Goal: Information Seeking & Learning: Learn about a topic

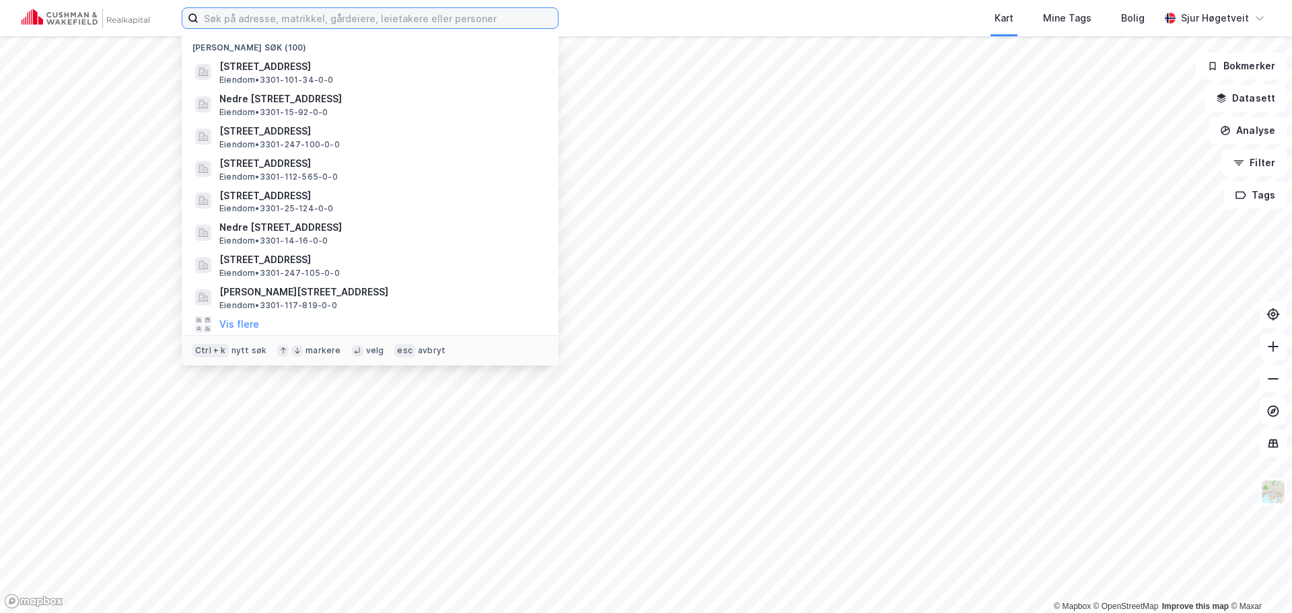
click at [449, 18] on input at bounding box center [377, 18] width 359 height 20
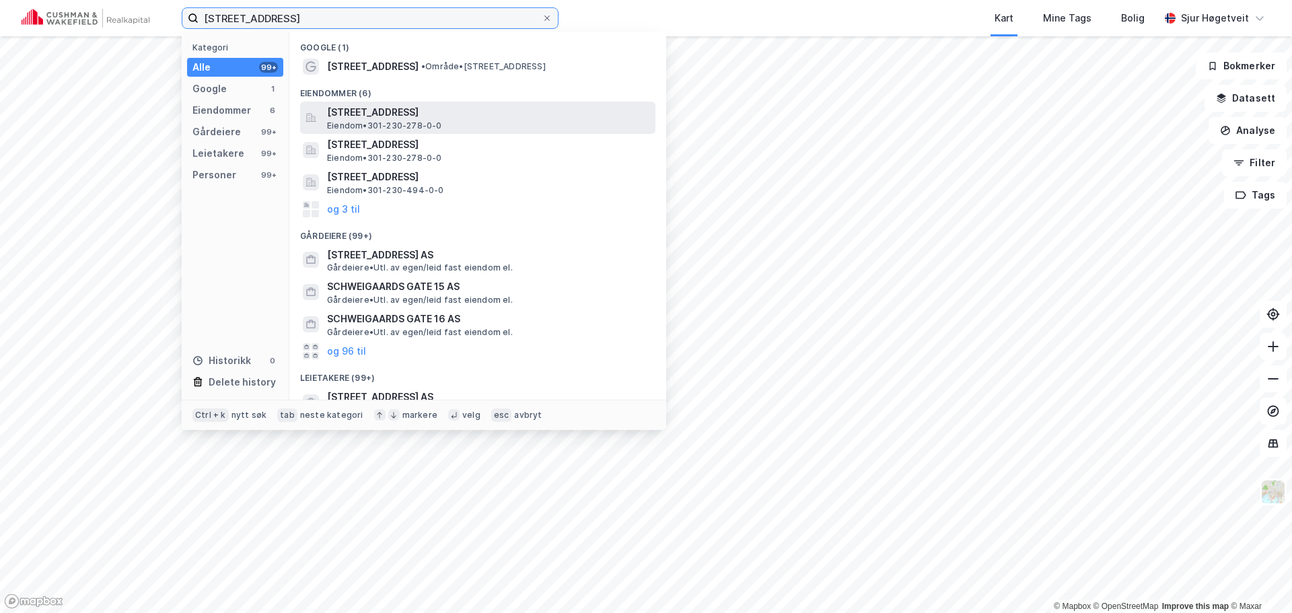
type input "schweigaards gate 34"
click at [472, 113] on span "[STREET_ADDRESS]" at bounding box center [488, 112] width 323 height 16
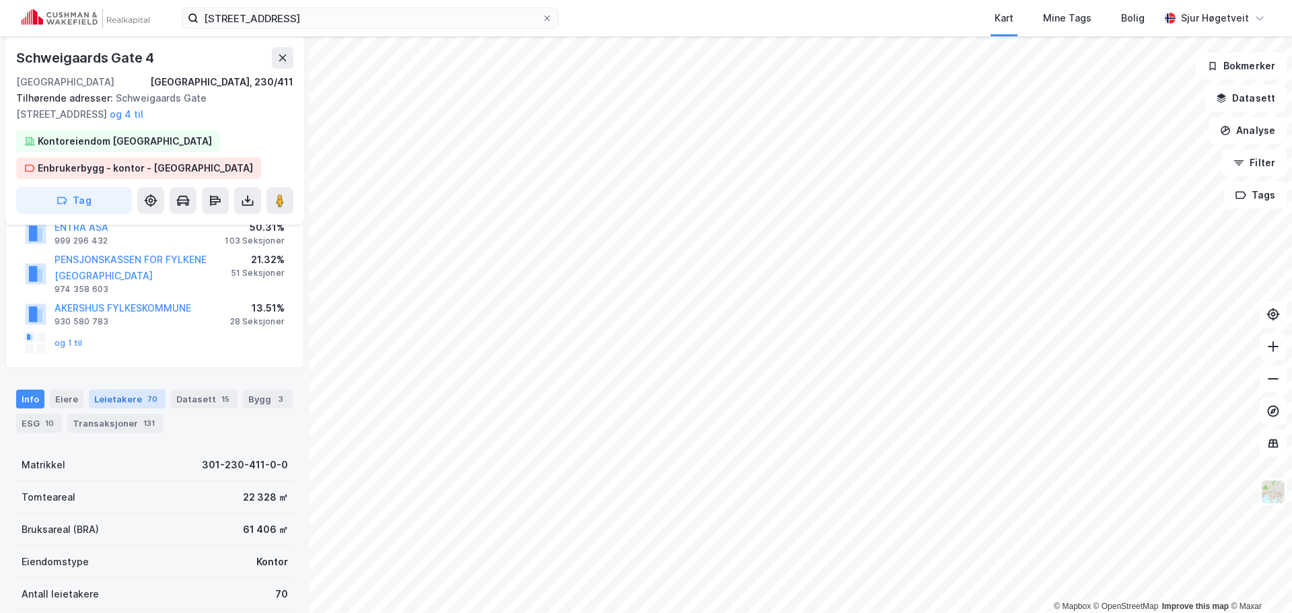
click at [145, 401] on div "70" at bounding box center [152, 398] width 15 height 13
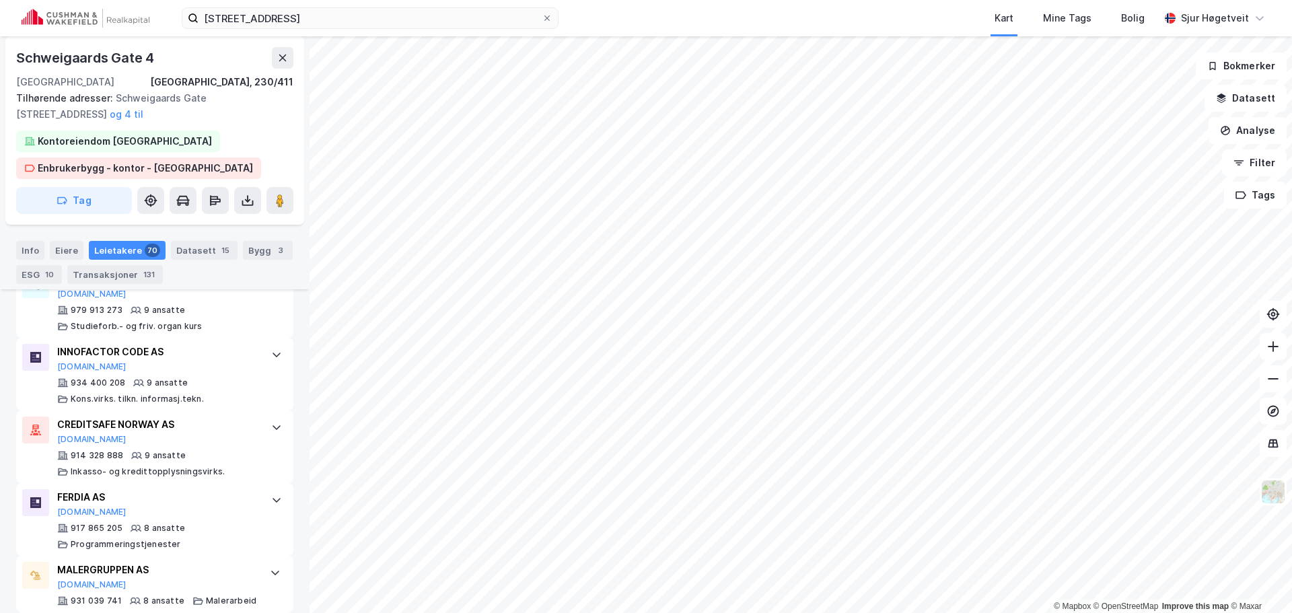
scroll to position [2921, 0]
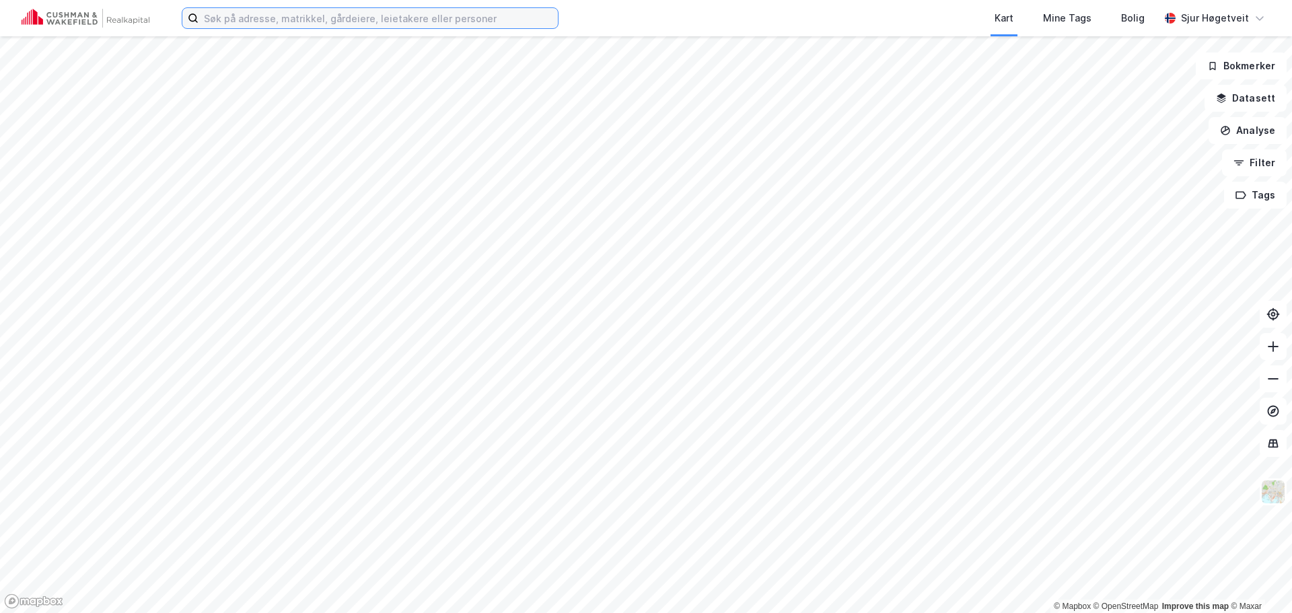
click at [482, 17] on input at bounding box center [377, 18] width 359 height 20
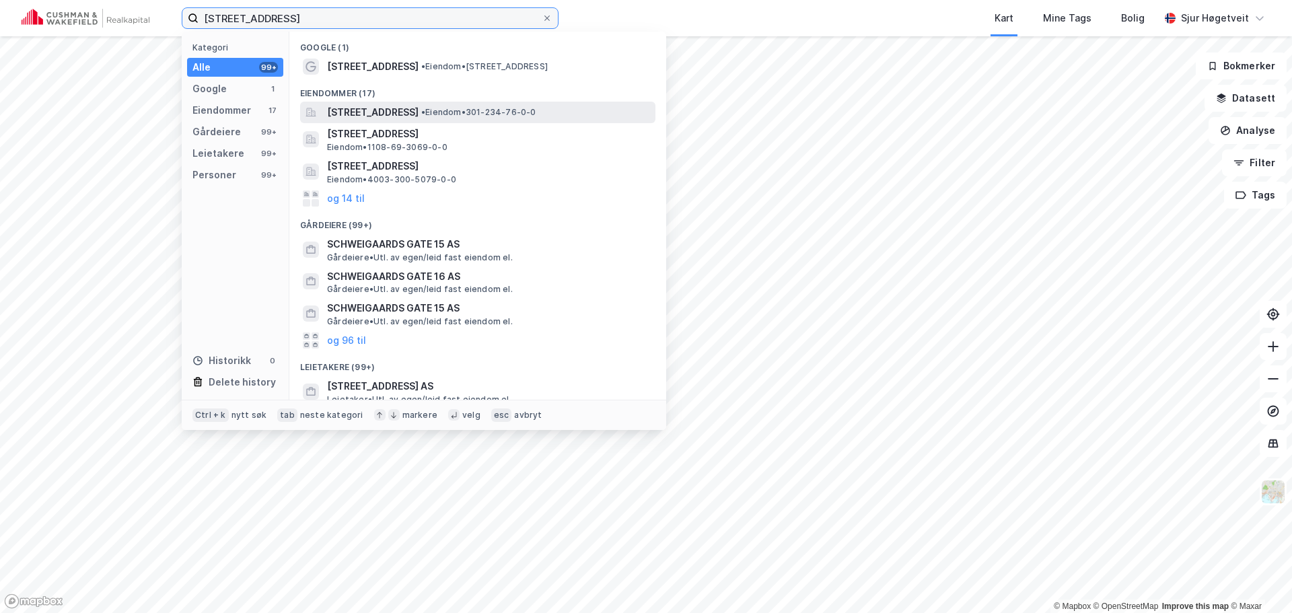
type input "[STREET_ADDRESS]"
click at [418, 104] on span "[STREET_ADDRESS]" at bounding box center [373, 112] width 92 height 16
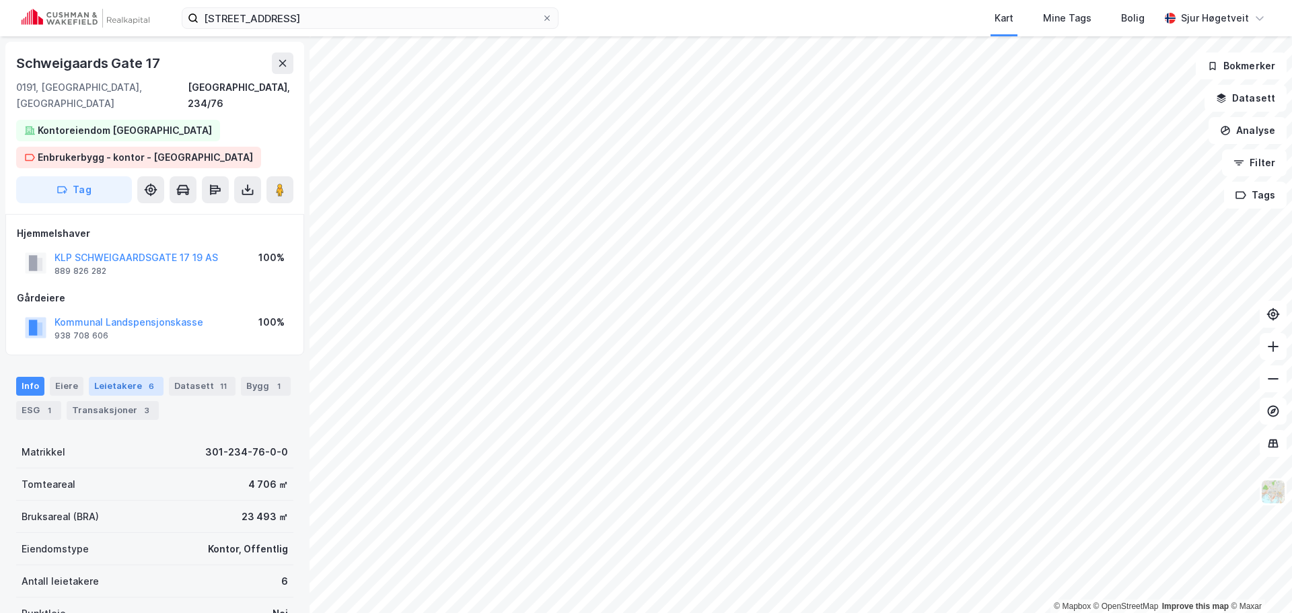
click at [129, 377] on div "Leietakere 6" at bounding box center [126, 386] width 75 height 19
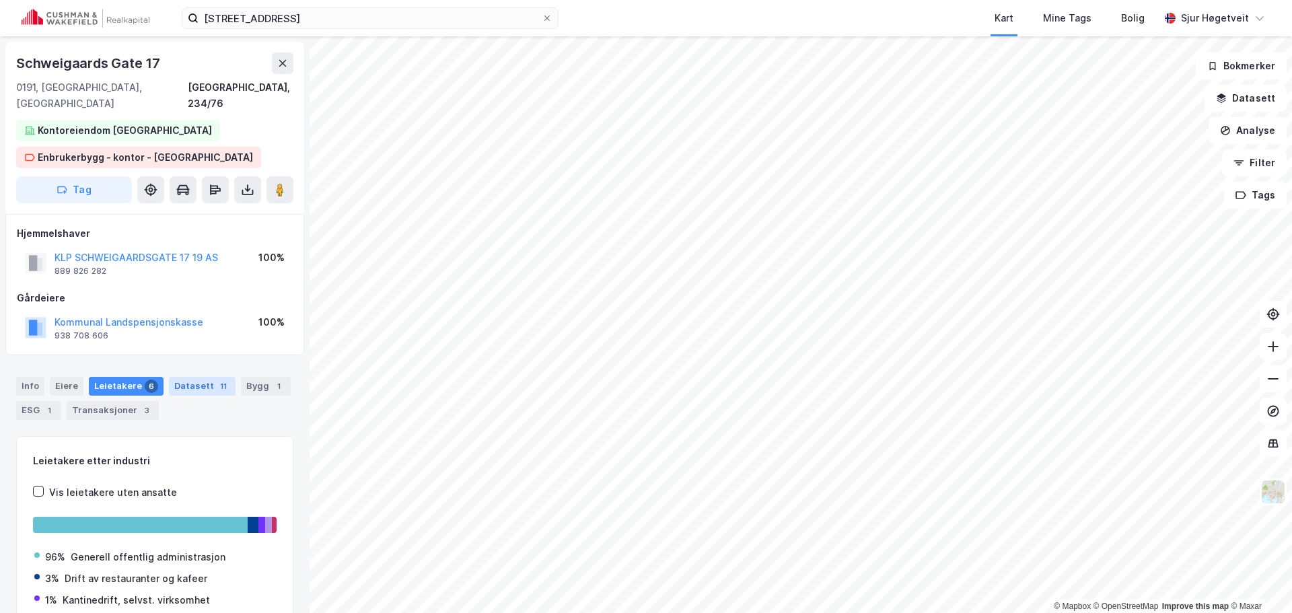
click at [196, 377] on div "Datasett 11" at bounding box center [202, 386] width 67 height 19
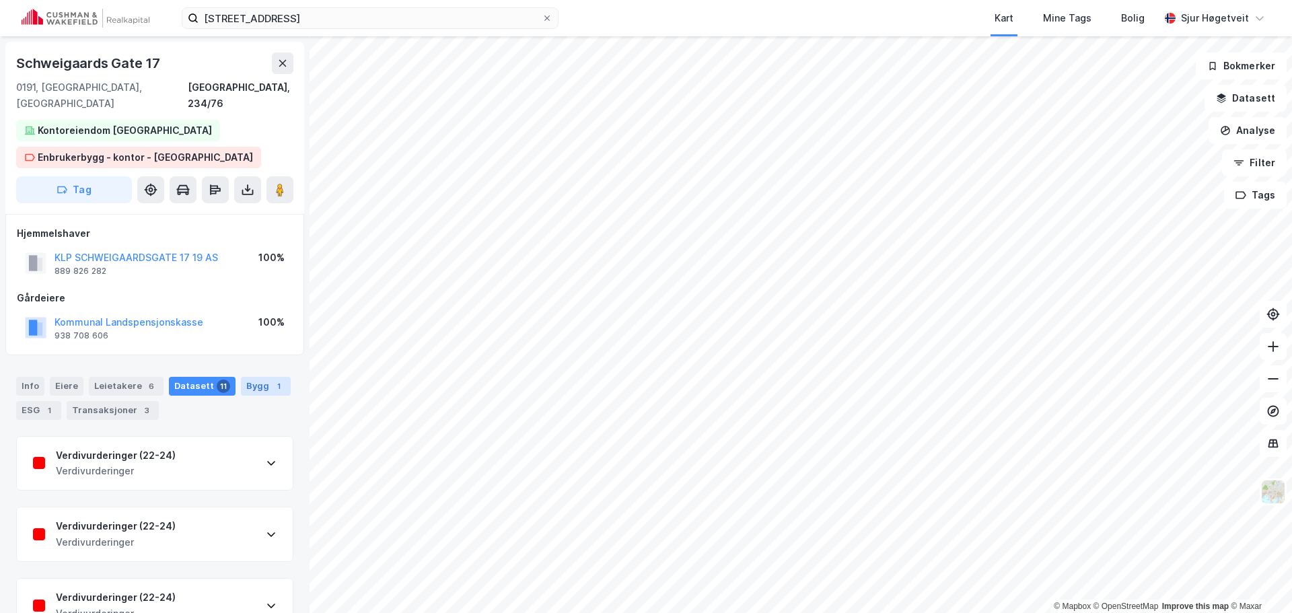
click at [262, 377] on div "Bygg 1" at bounding box center [266, 386] width 50 height 19
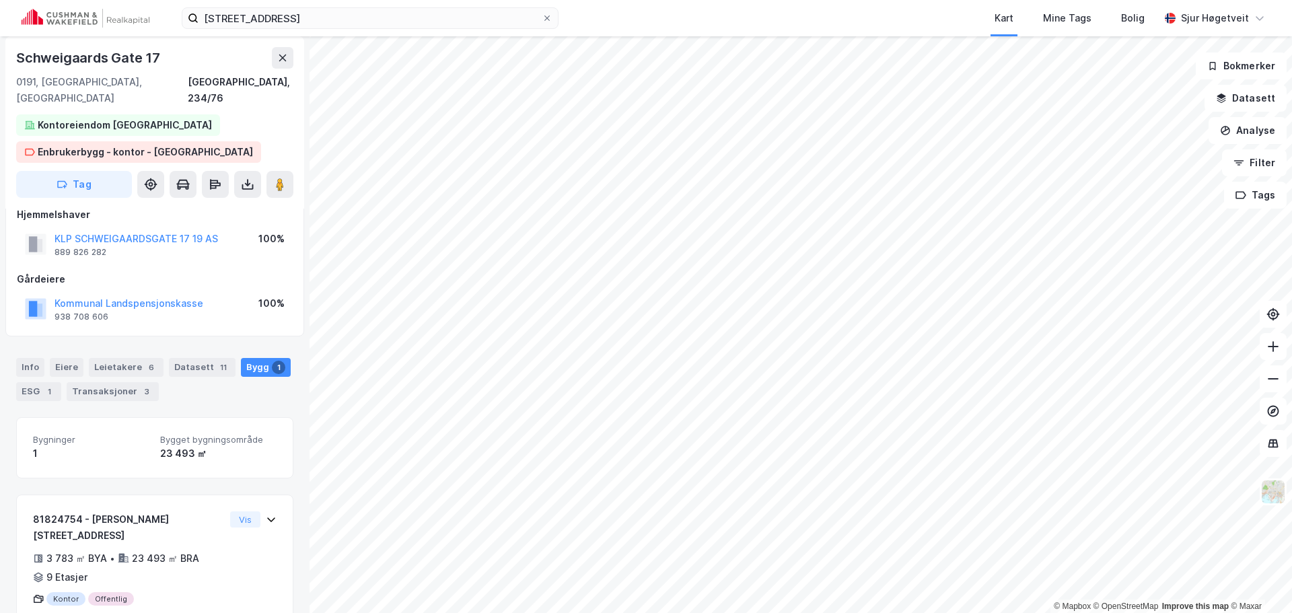
scroll to position [35, 0]
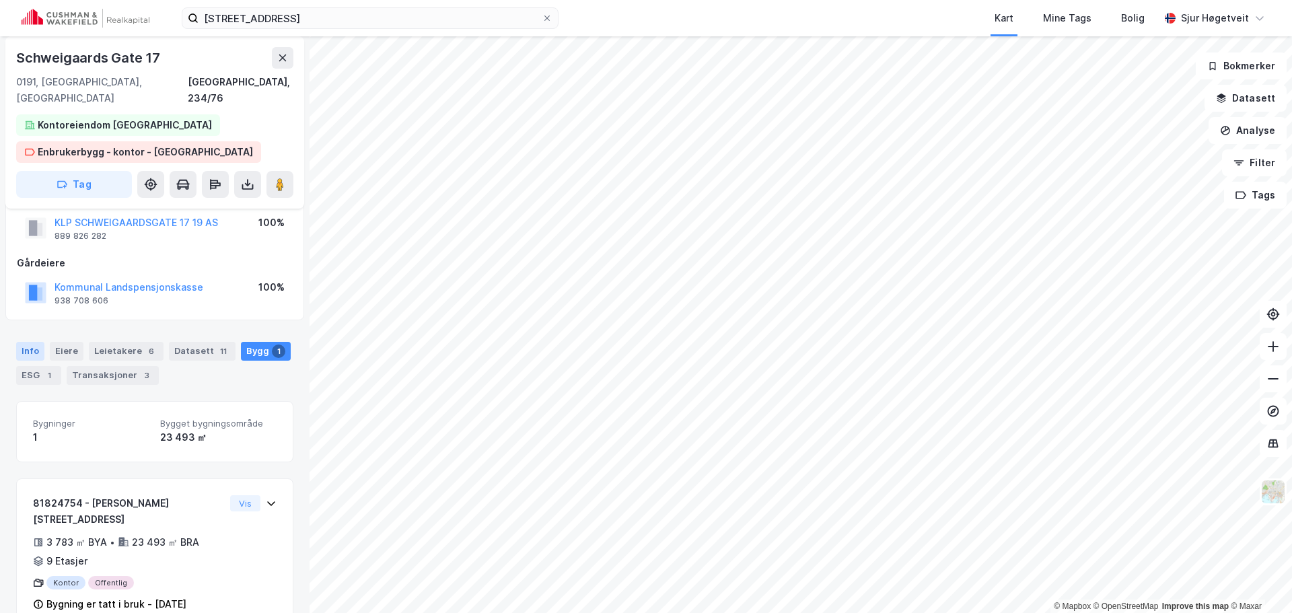
click at [20, 342] on div "Info" at bounding box center [30, 351] width 28 height 19
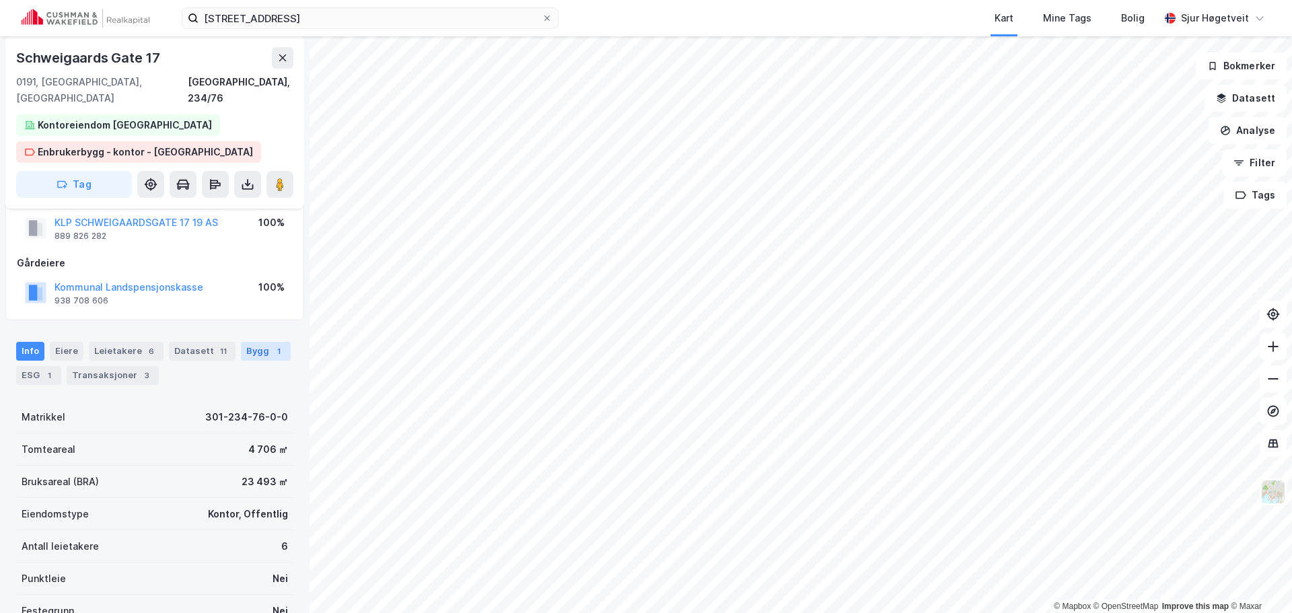
click at [253, 342] on div "Bygg 1" at bounding box center [266, 351] width 50 height 19
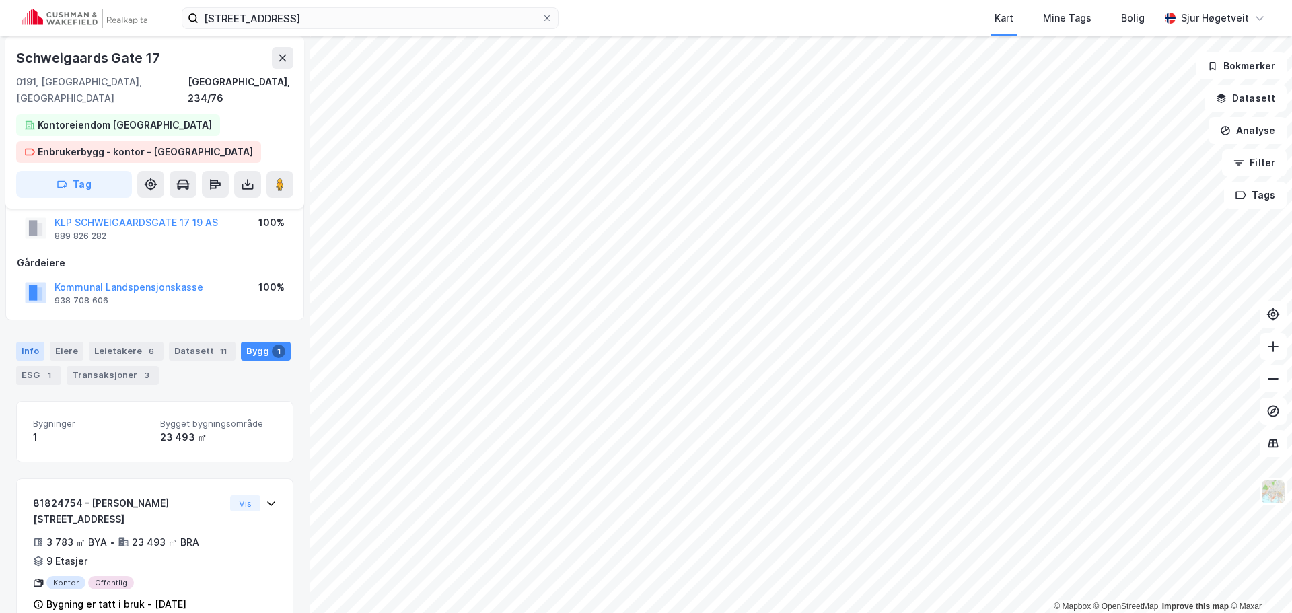
click at [30, 342] on div "Info" at bounding box center [30, 351] width 28 height 19
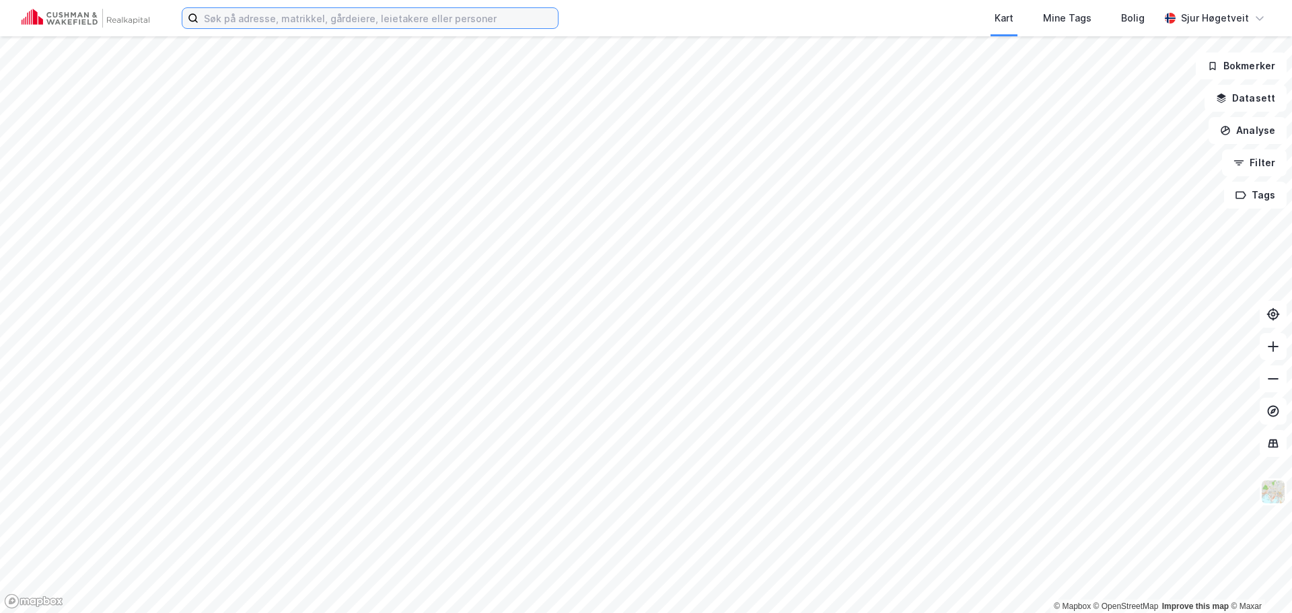
click at [414, 24] on input at bounding box center [377, 18] width 359 height 20
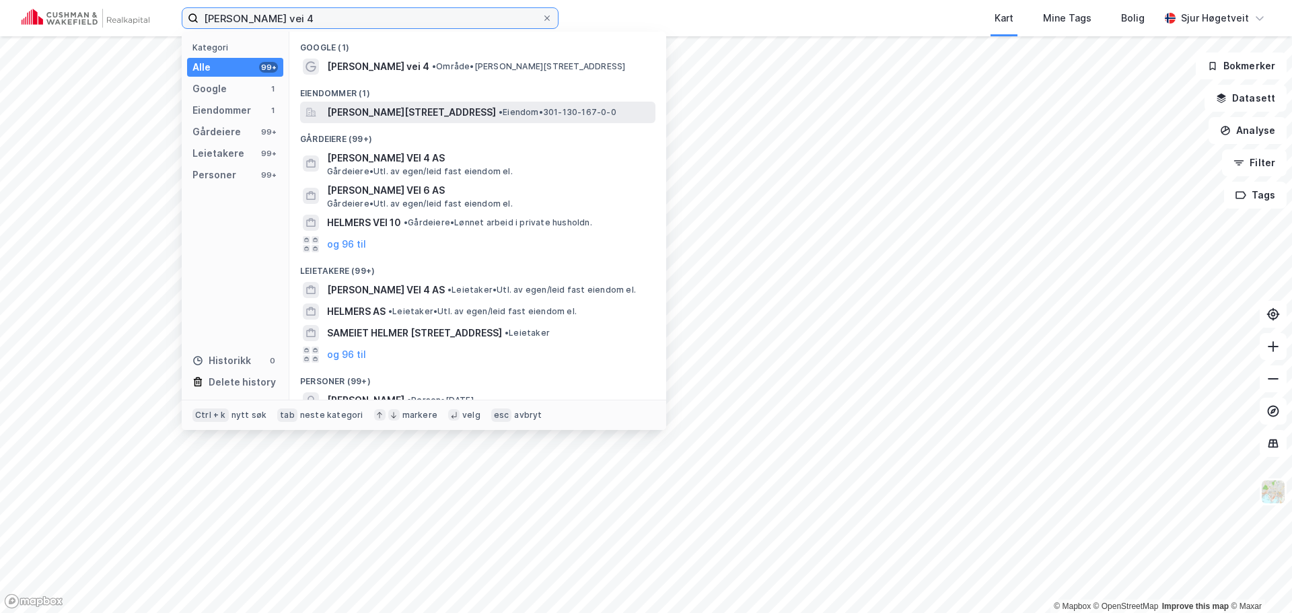
type input "[PERSON_NAME] vei 4"
click at [536, 110] on span "• Eiendom • 301-130-167-0-0" at bounding box center [558, 112] width 118 height 11
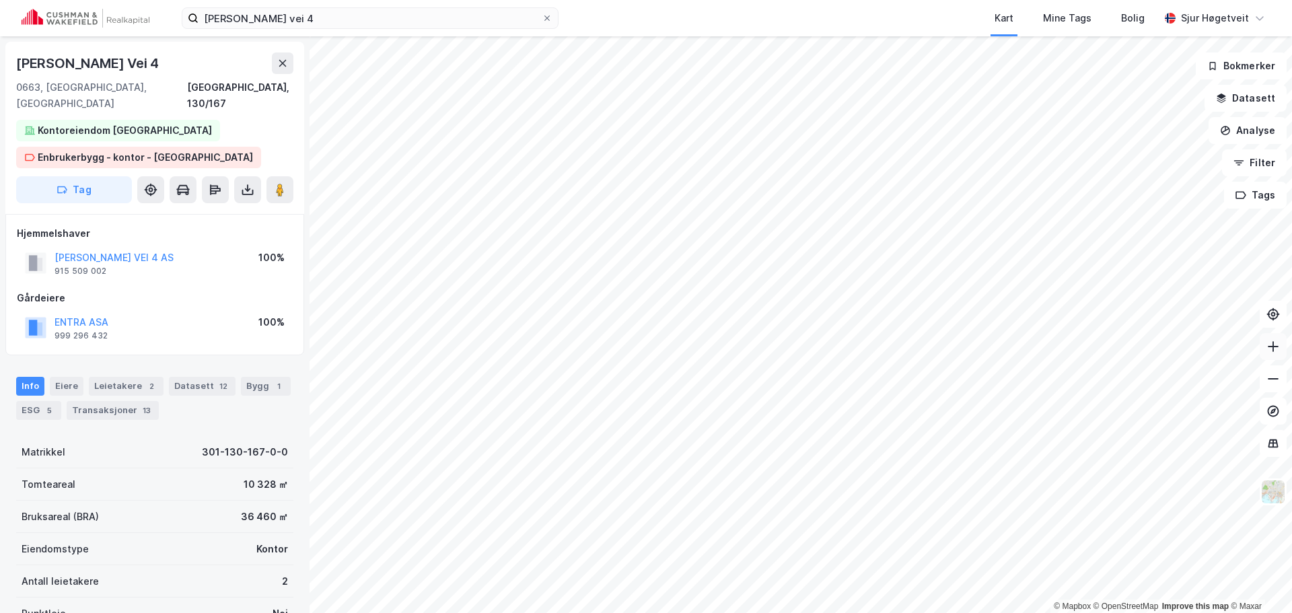
scroll to position [4, 0]
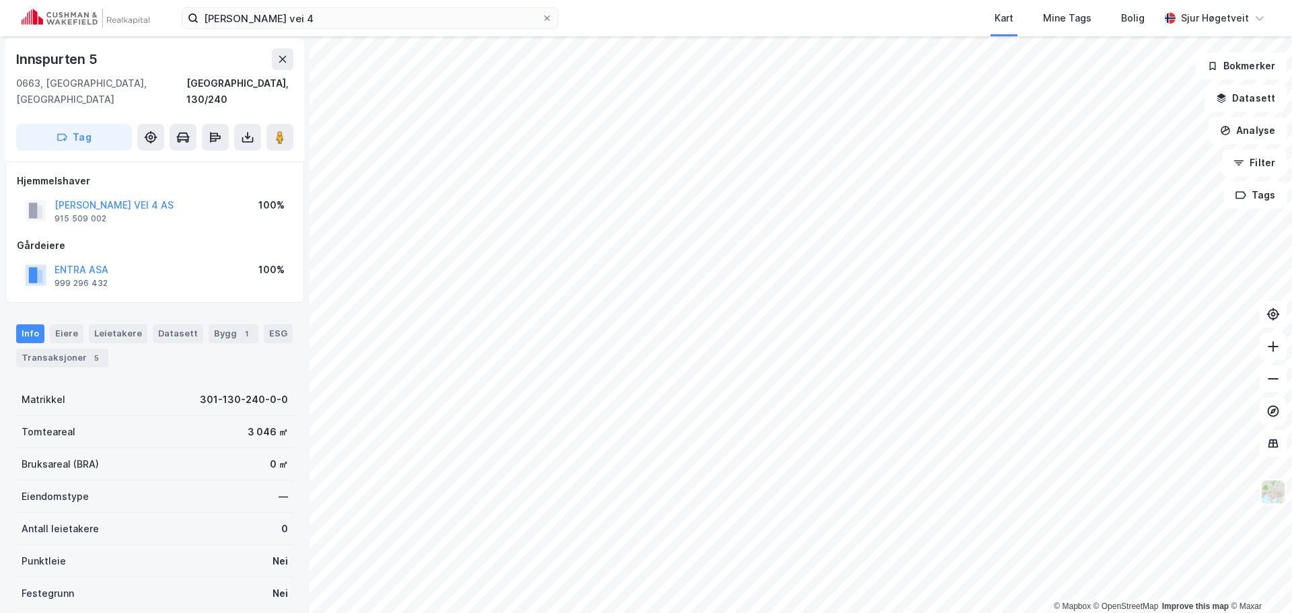
scroll to position [4, 0]
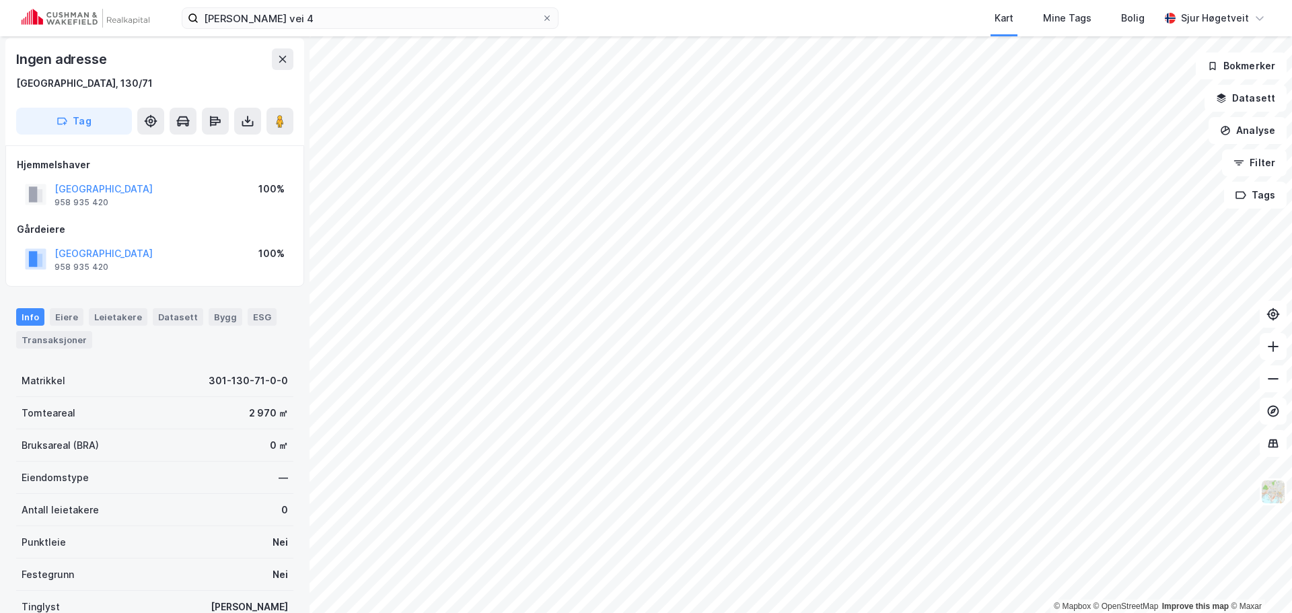
scroll to position [4, 0]
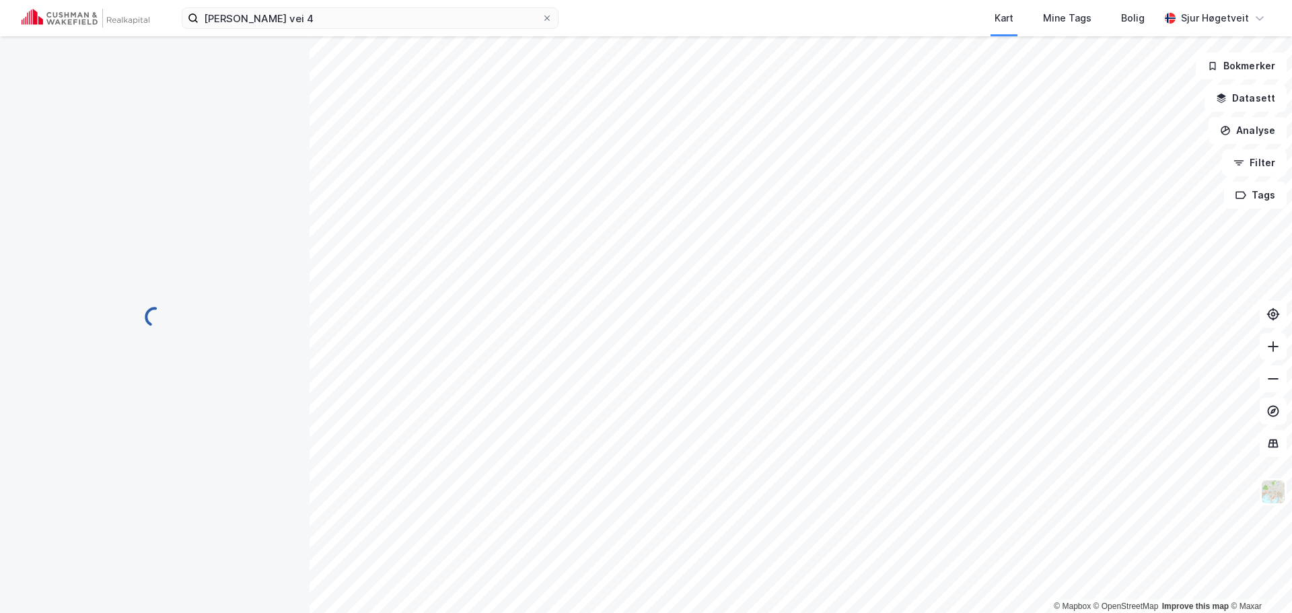
scroll to position [4, 0]
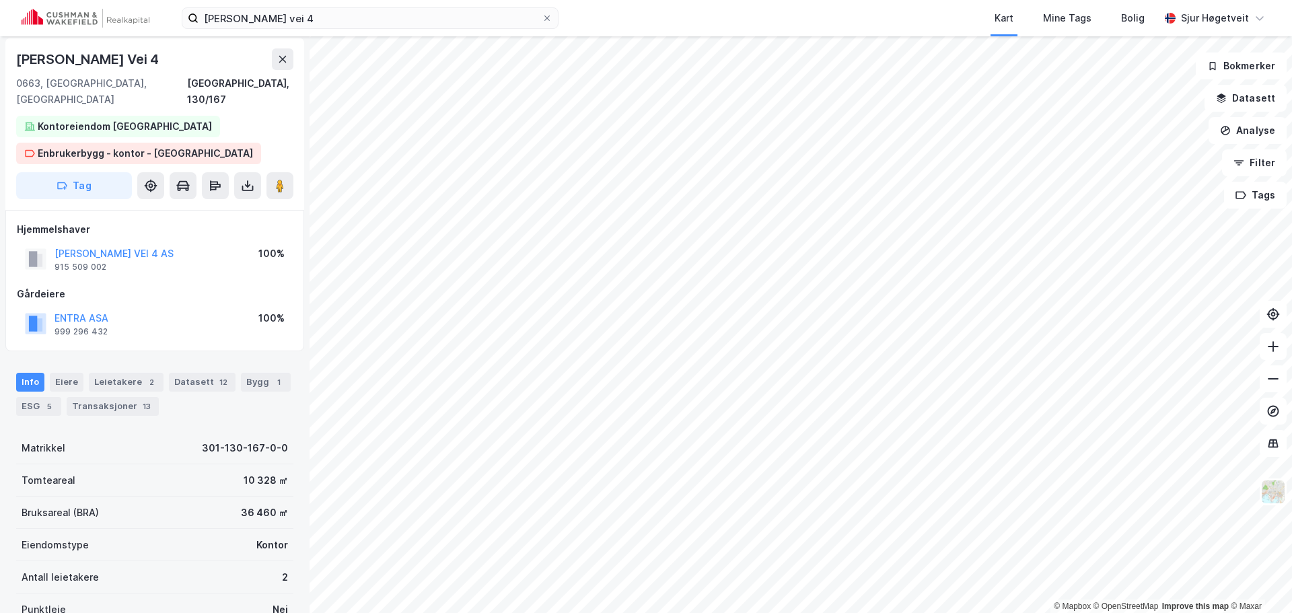
scroll to position [4, 0]
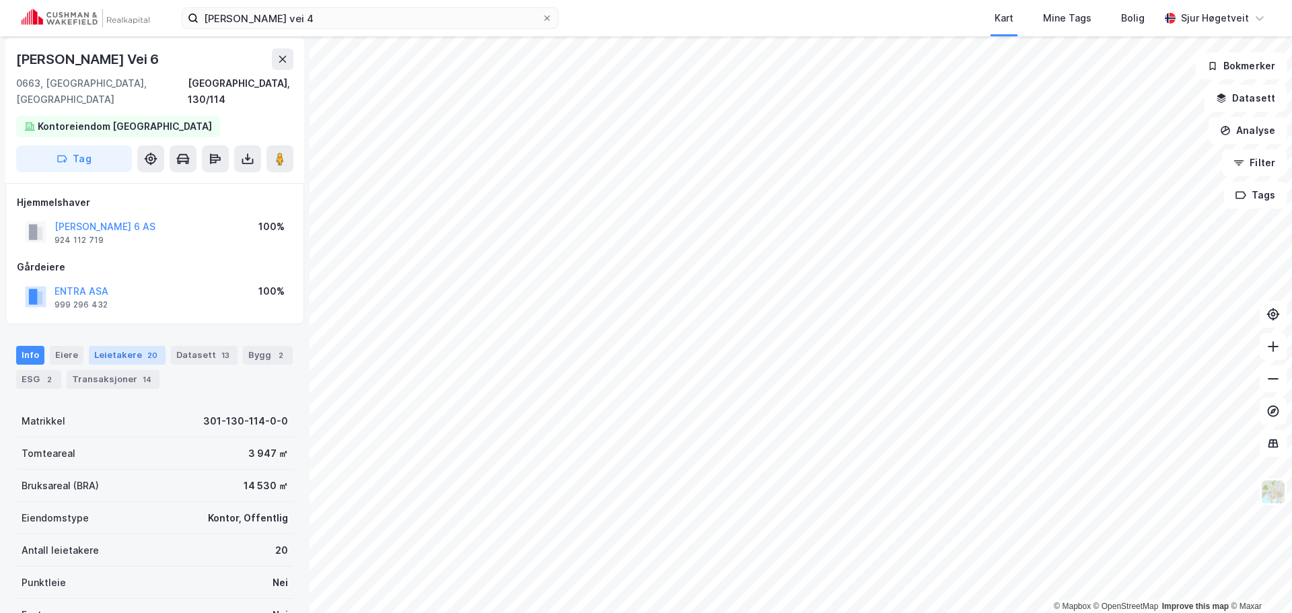
click at [118, 346] on div "Leietakere 20" at bounding box center [127, 355] width 77 height 19
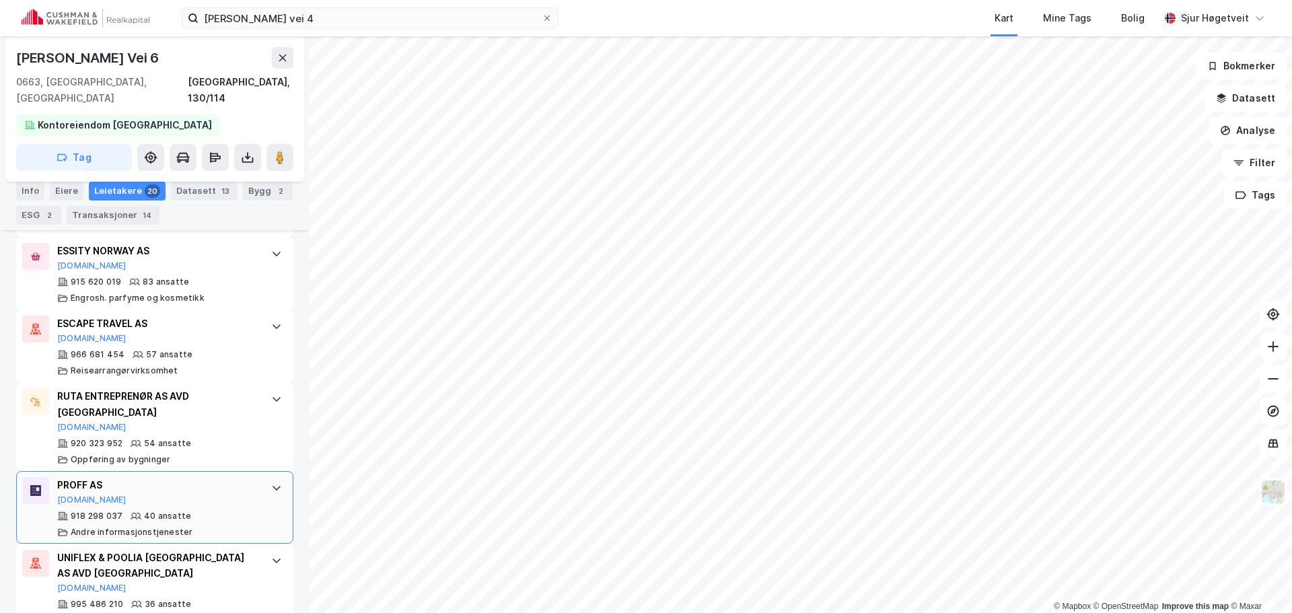
scroll to position [577, 0]
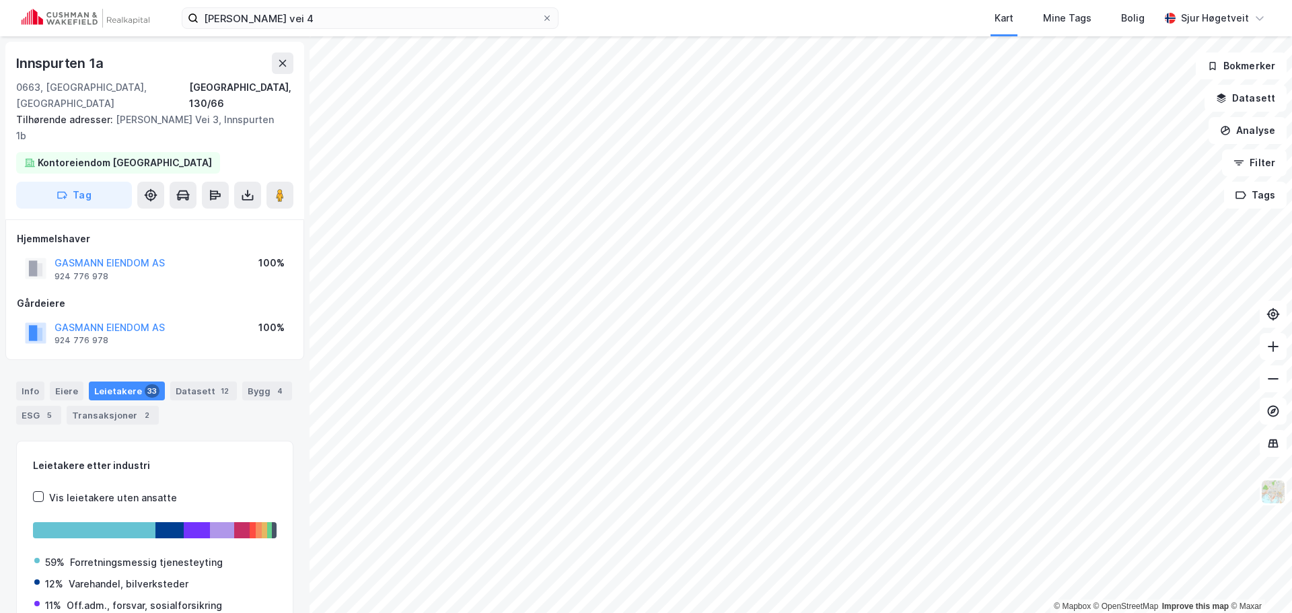
click at [20, 365] on div "Info Eiere Leietakere 33 Datasett 12 Bygg 4 ESG 5 Transaksjoner 2" at bounding box center [154, 397] width 309 height 65
click at [24, 381] on div "Info" at bounding box center [30, 390] width 28 height 19
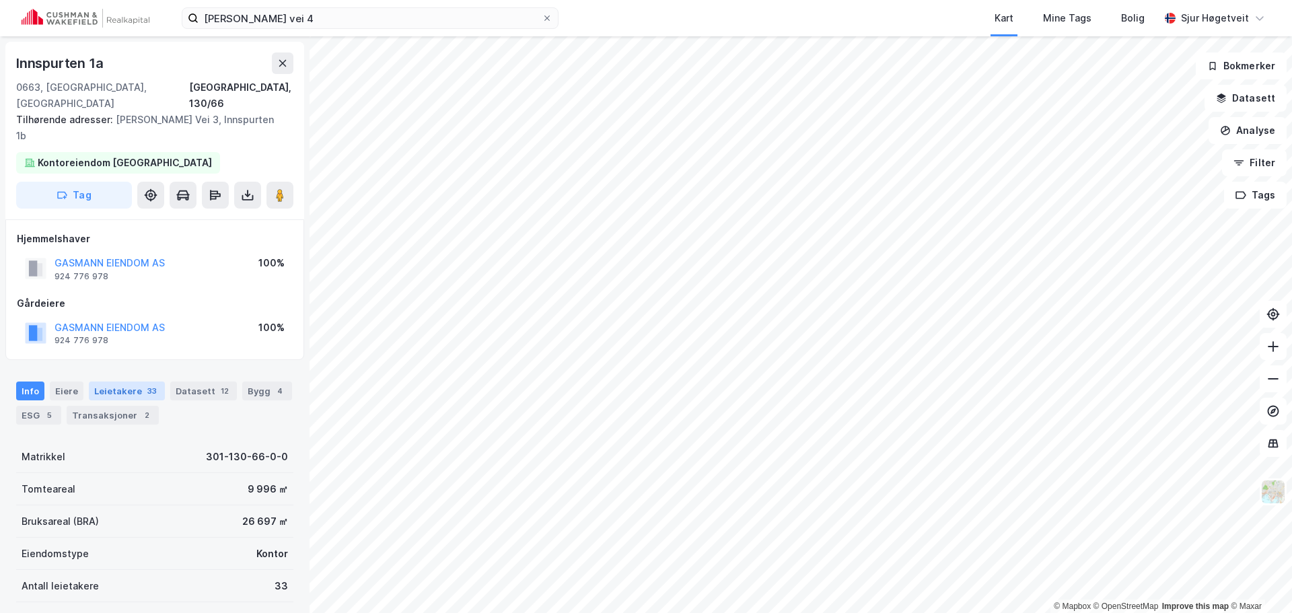
click at [145, 384] on div "33" at bounding box center [152, 390] width 15 height 13
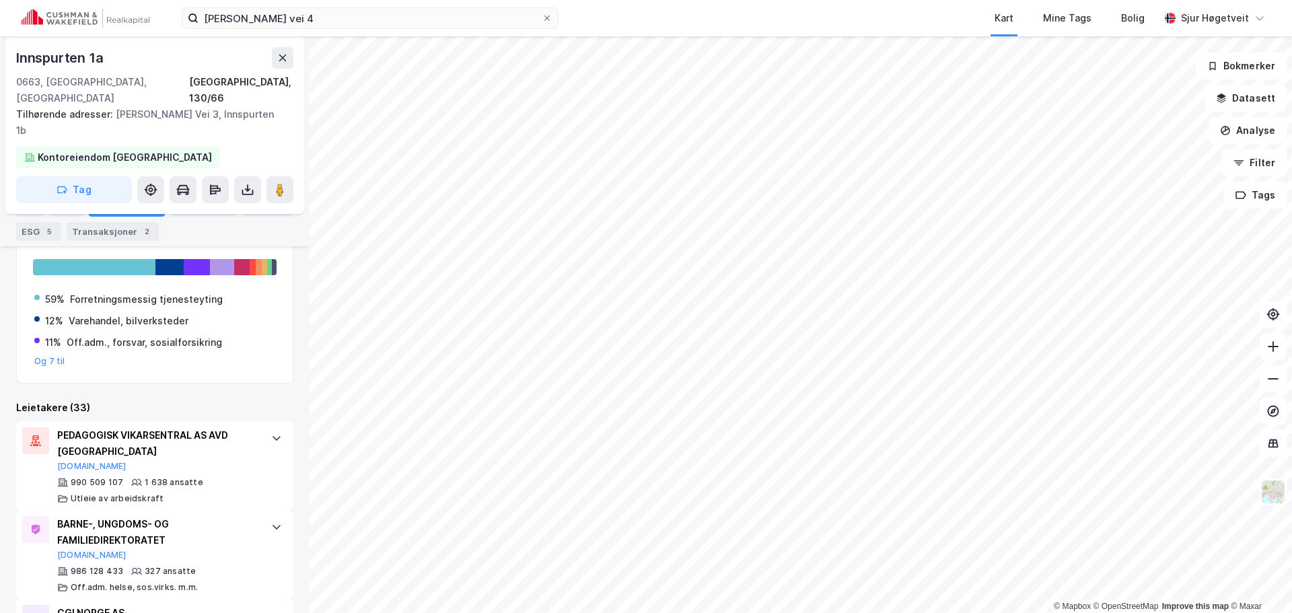
scroll to position [392, 0]
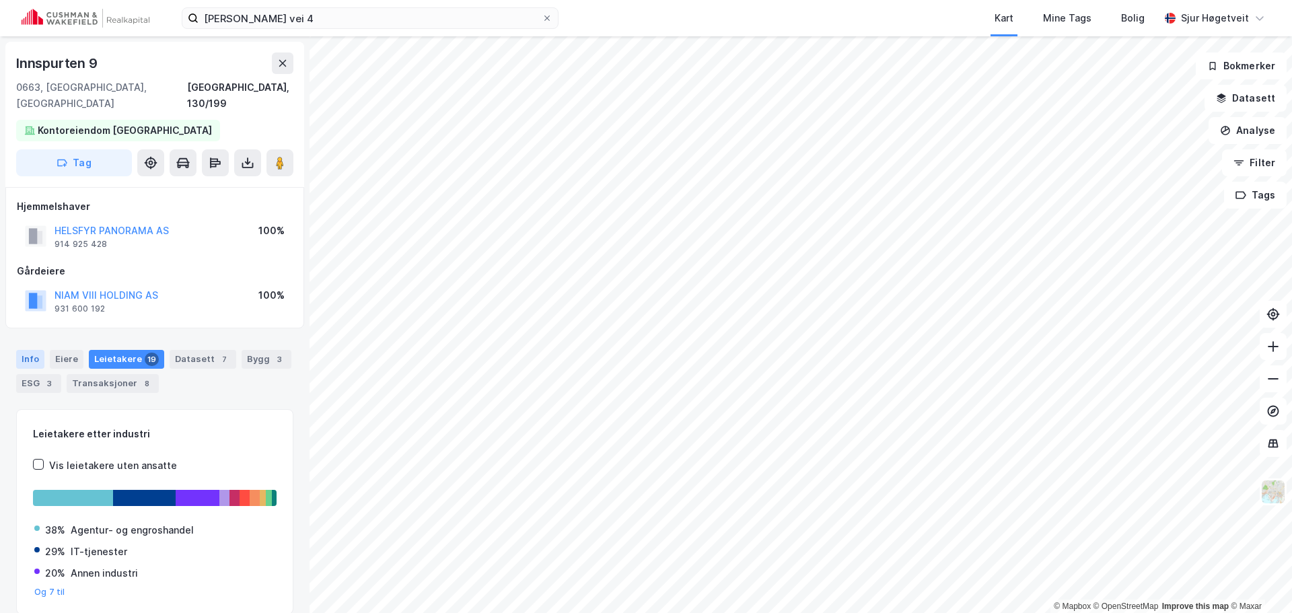
click at [24, 350] on div "Info" at bounding box center [30, 359] width 28 height 19
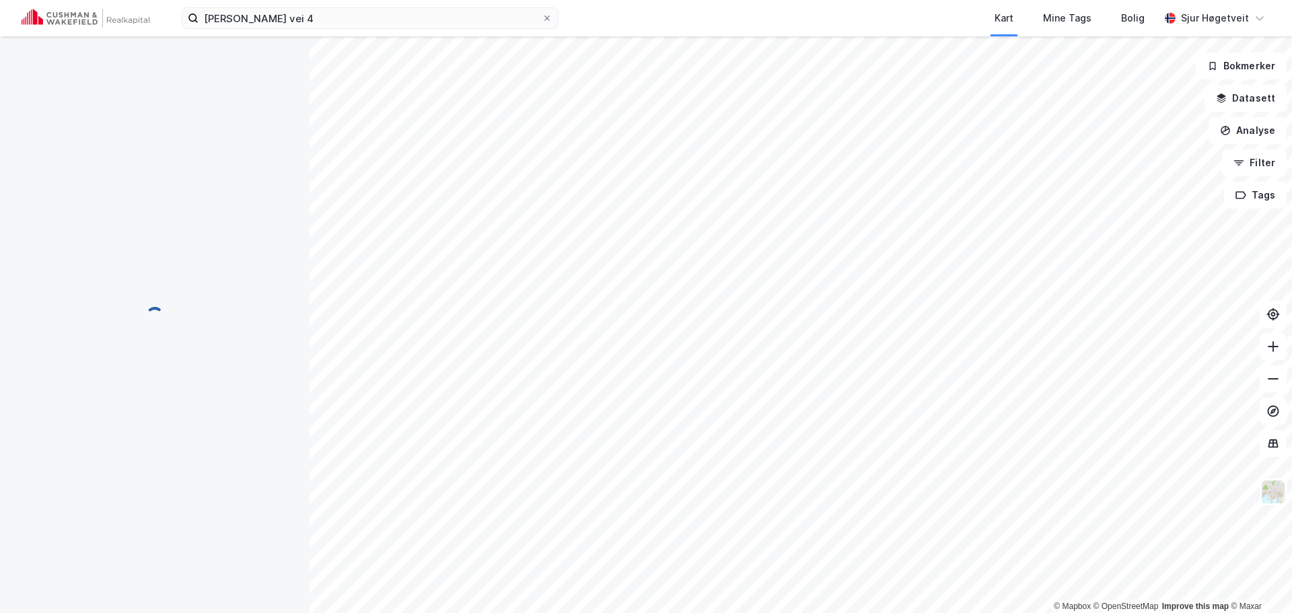
scroll to position [1, 0]
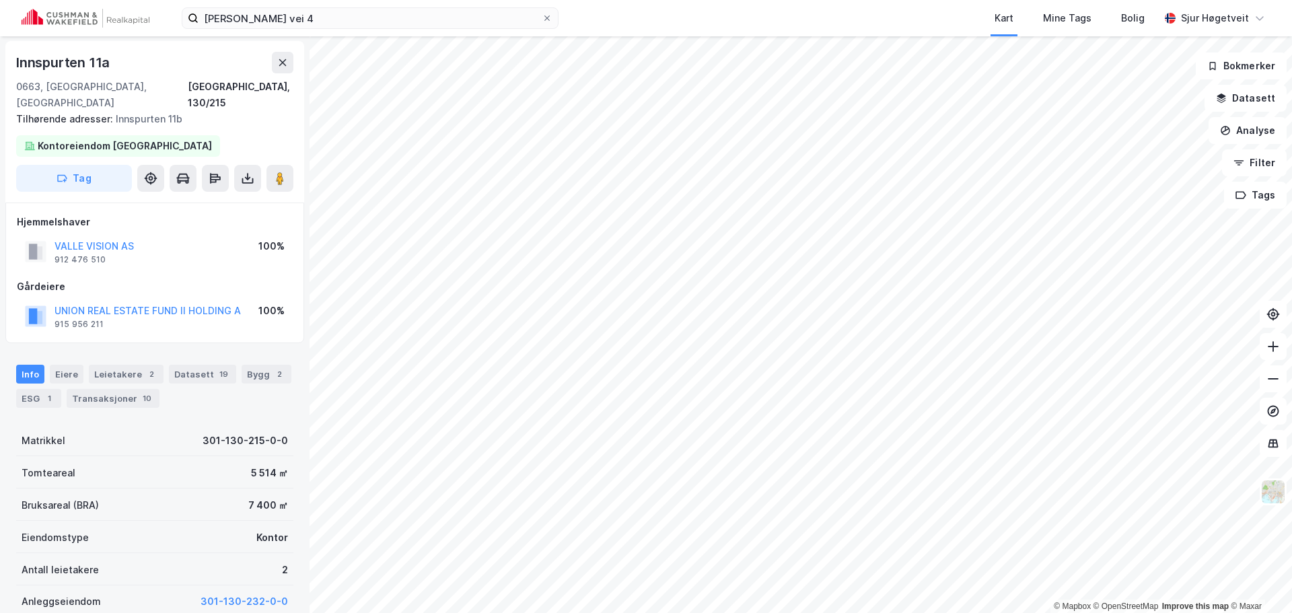
scroll to position [1, 0]
